Goal: Find specific page/section: Find specific page/section

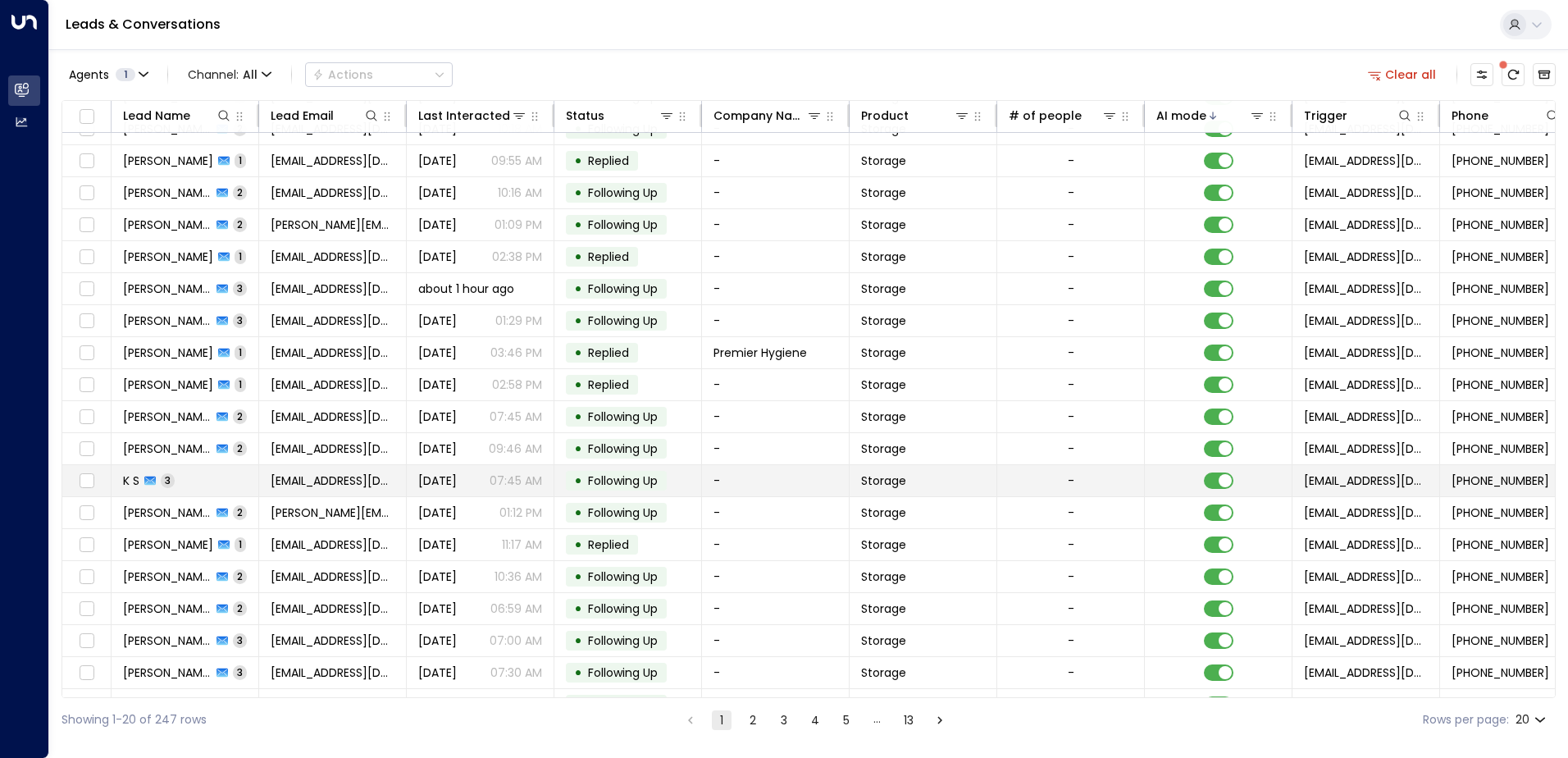
scroll to position [80, 0]
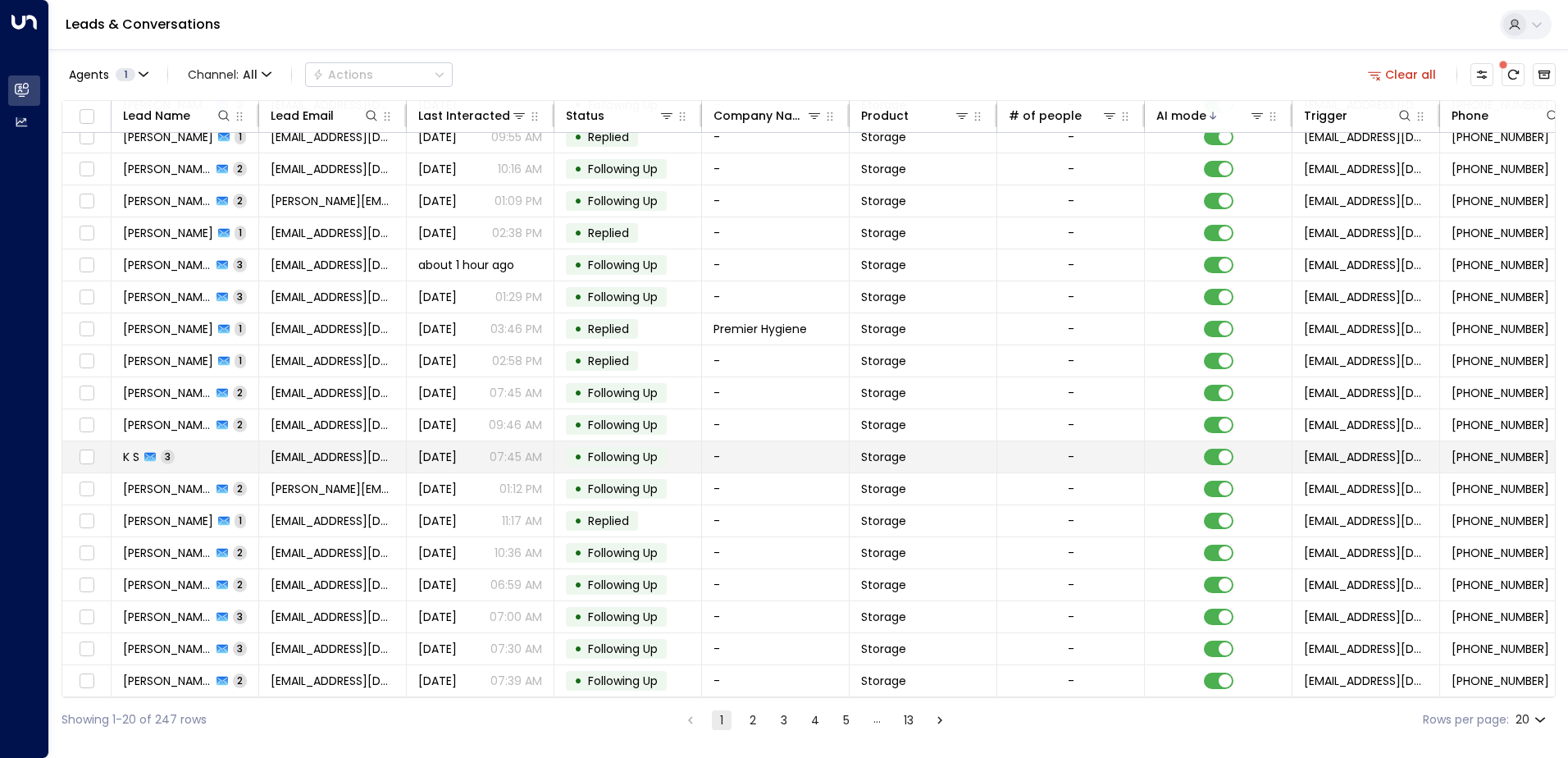
click at [362, 454] on span "[EMAIL_ADDRESS][DOMAIN_NAME]" at bounding box center [333, 457] width 124 height 16
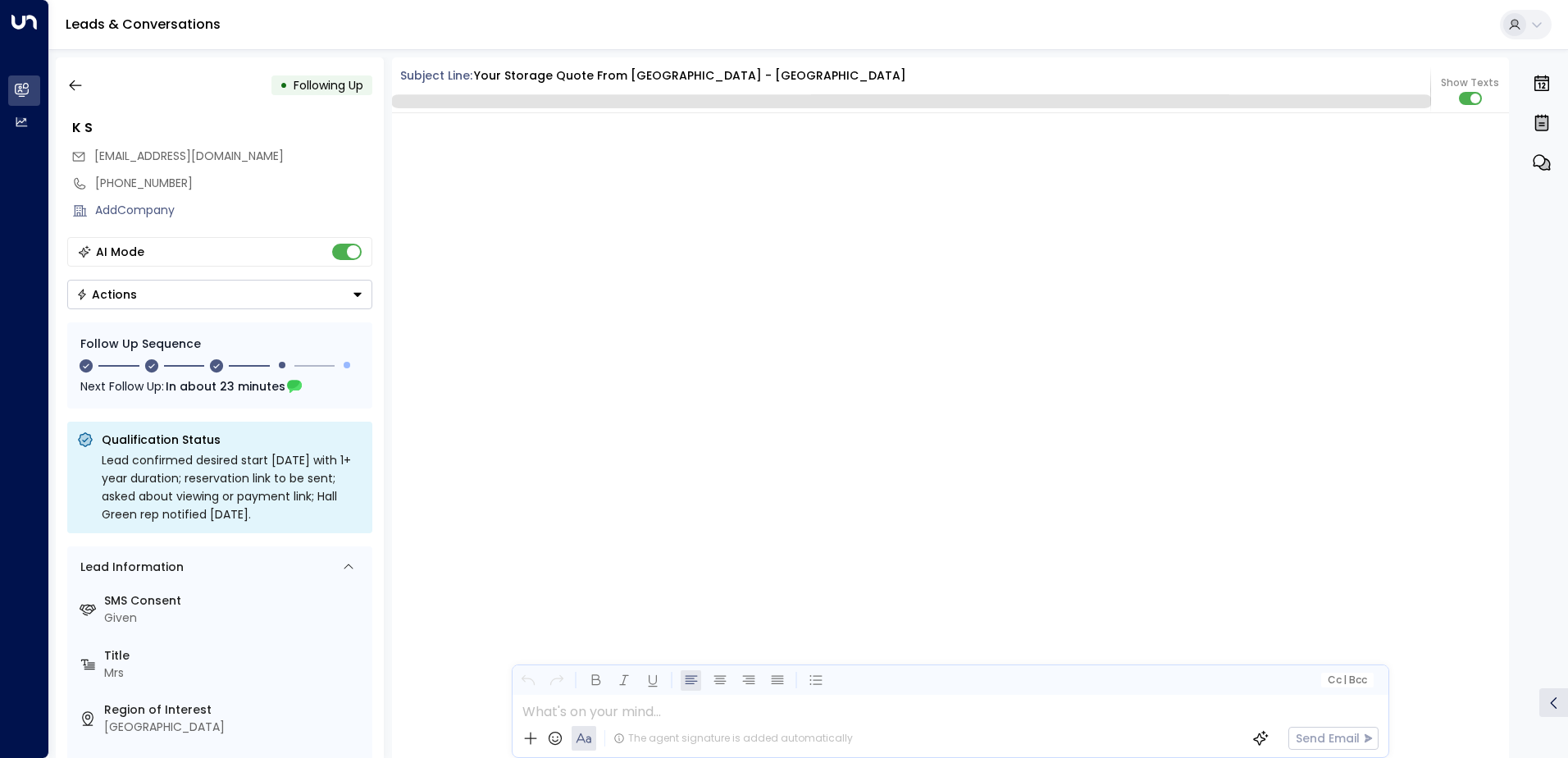
scroll to position [1942, 0]
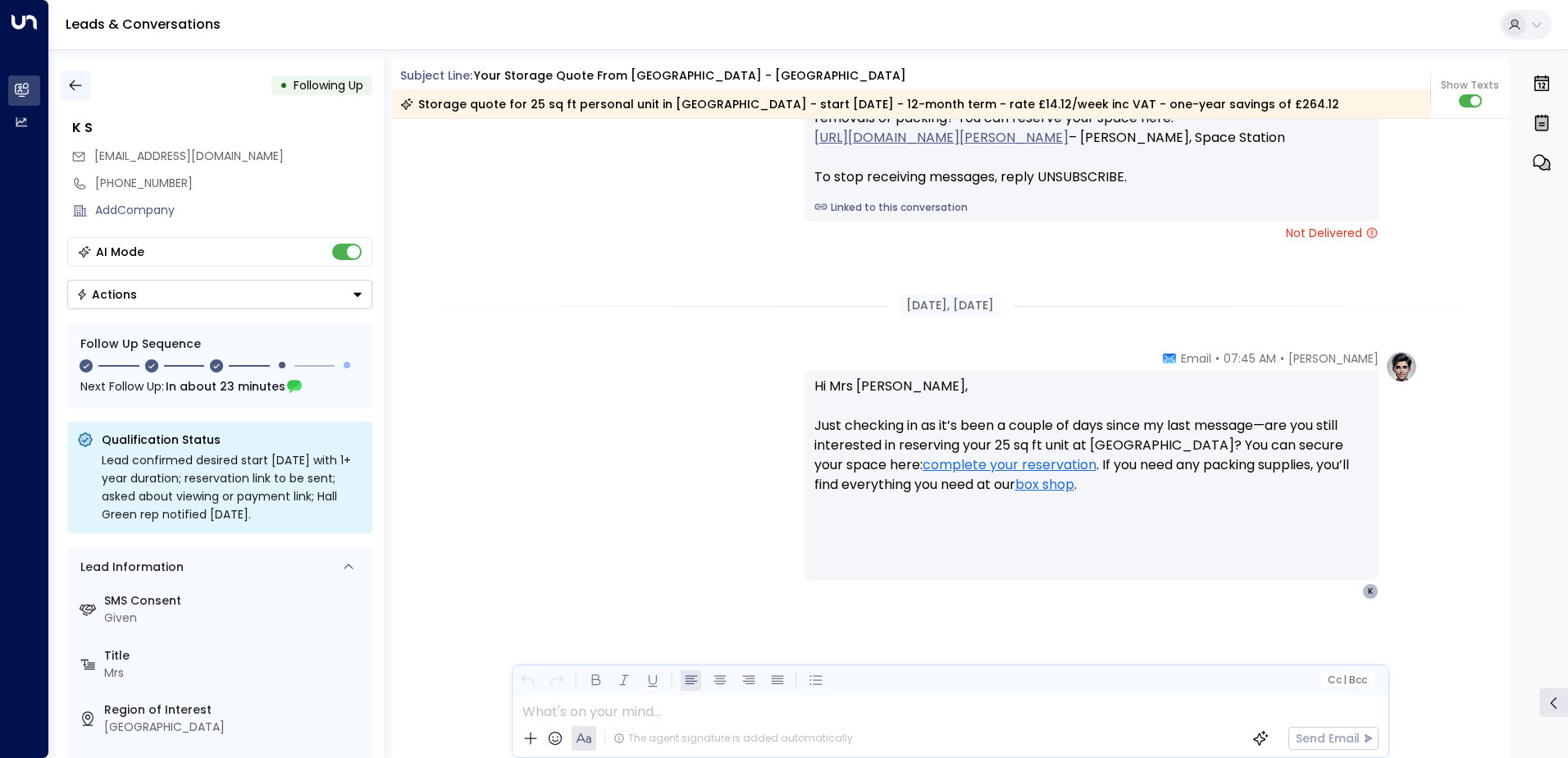
click at [78, 85] on icon "button" at bounding box center [75, 85] width 16 height 16
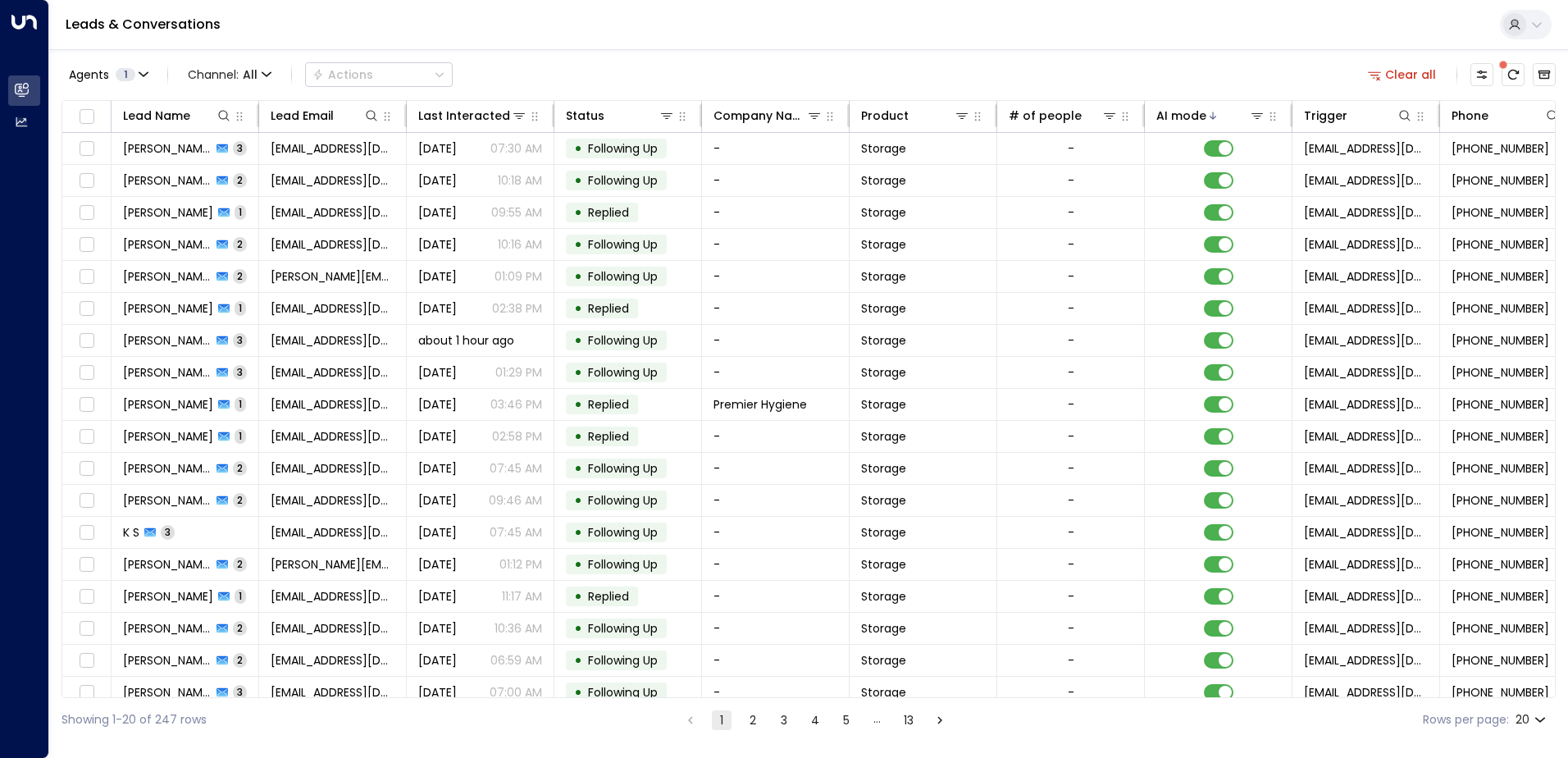
click at [747, 720] on button "2" at bounding box center [753, 720] width 20 height 20
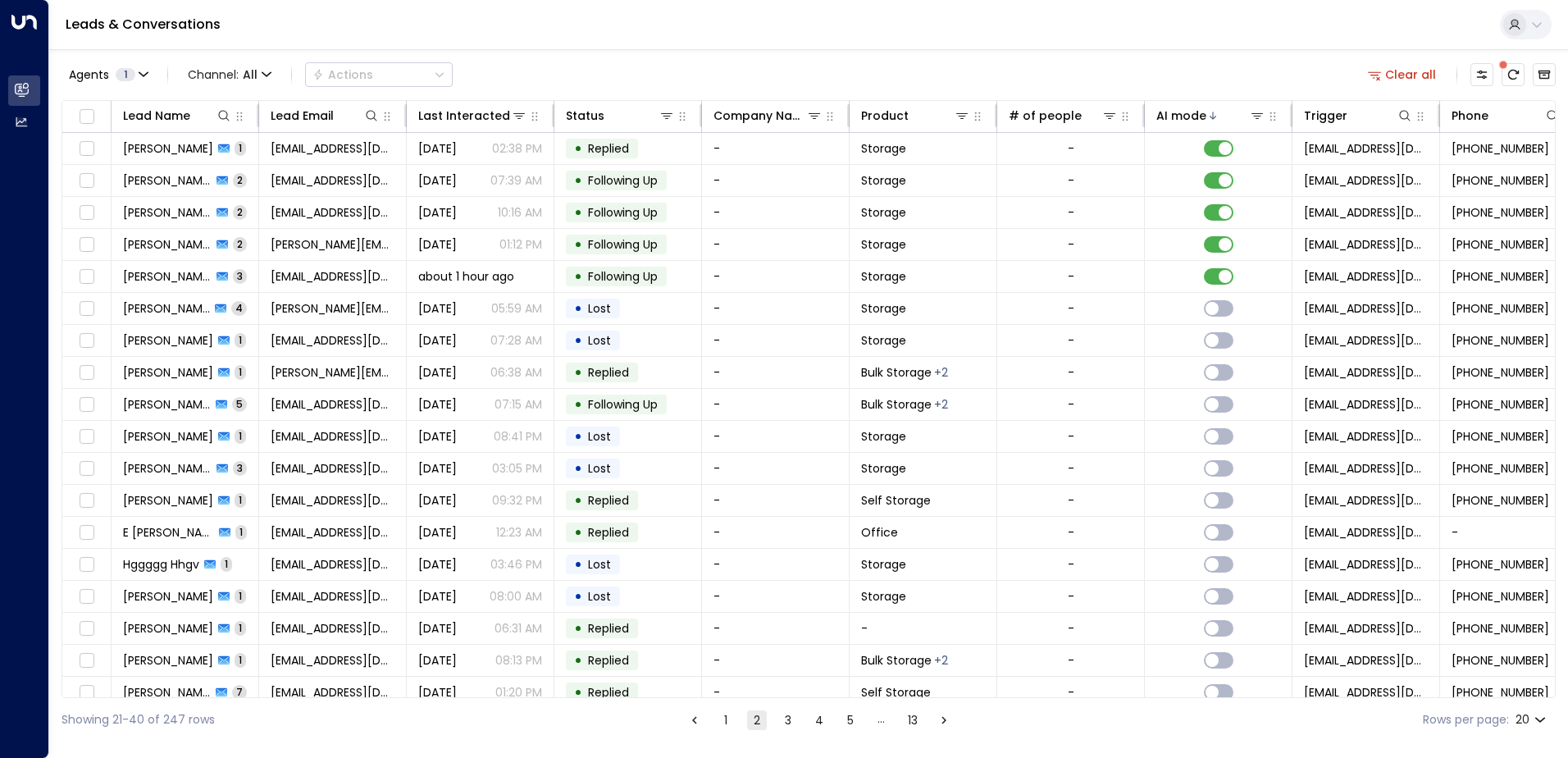
scroll to position [80, 0]
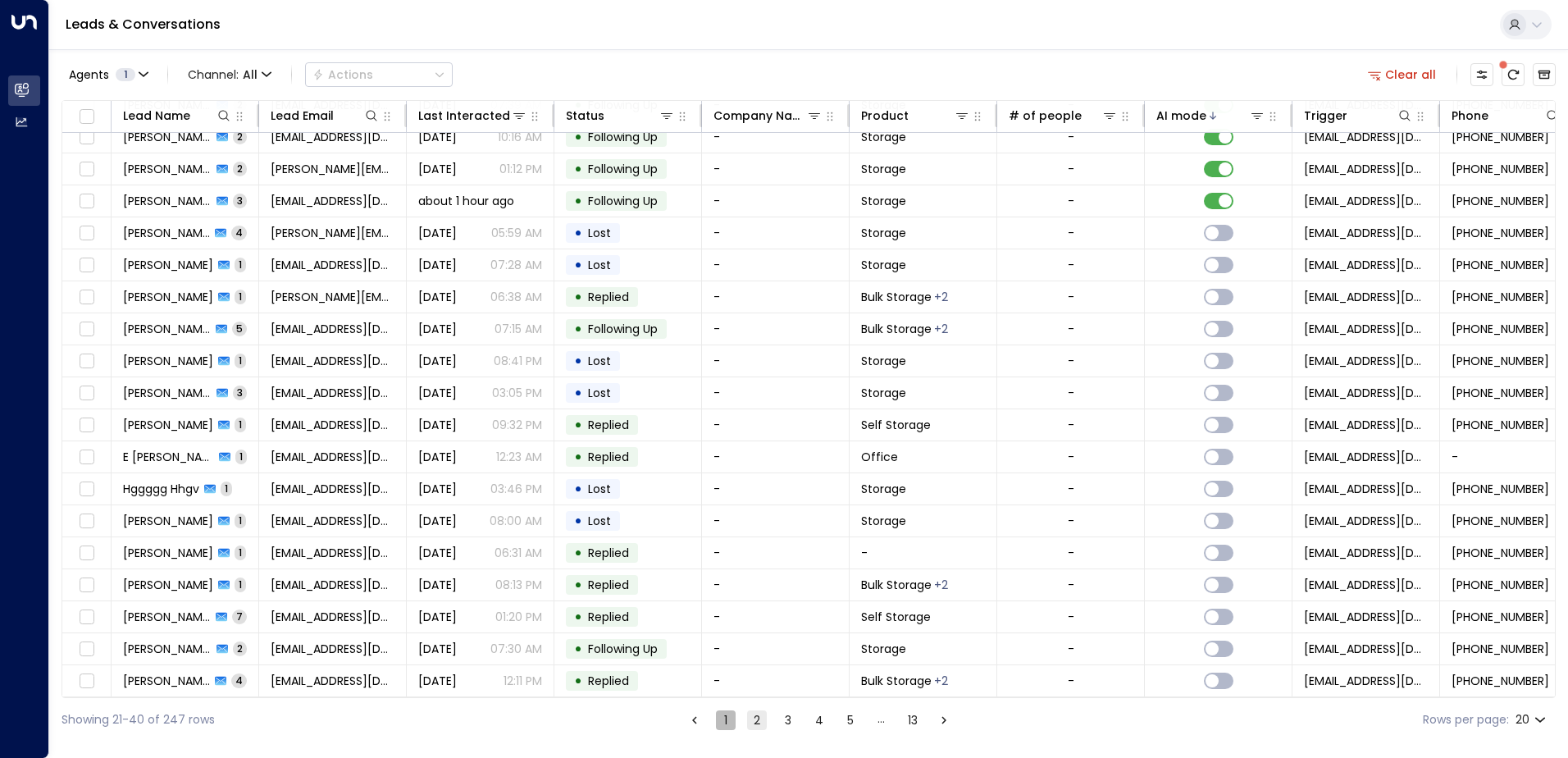
click at [725, 715] on button "1" at bounding box center [726, 720] width 20 height 20
